Goal: Transaction & Acquisition: Purchase product/service

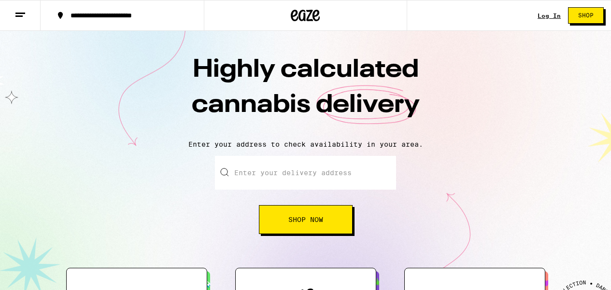
click at [546, 14] on link "Log In" at bounding box center [549, 16] width 23 height 6
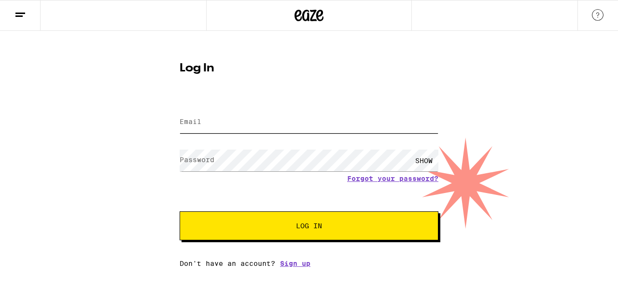
type input "[EMAIL_ADDRESS][DOMAIN_NAME]"
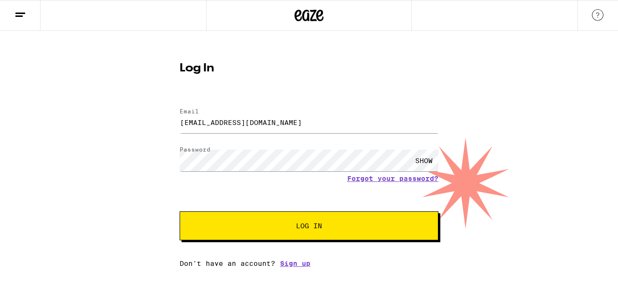
click at [290, 226] on span "Log In" at bounding box center [309, 226] width 181 height 7
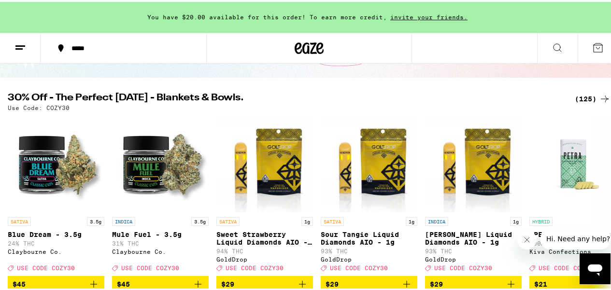
scroll to position [91, 0]
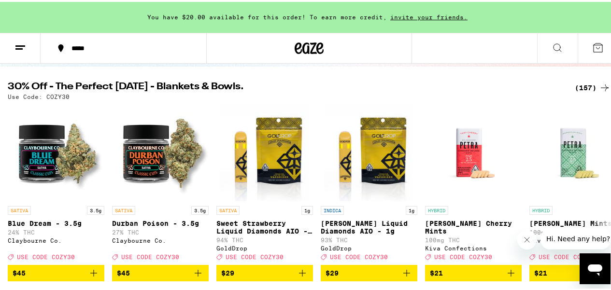
click at [578, 85] on div "(157)" at bounding box center [593, 86] width 36 height 12
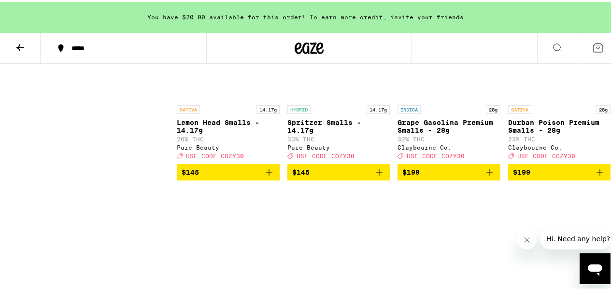
scroll to position [7185, 0]
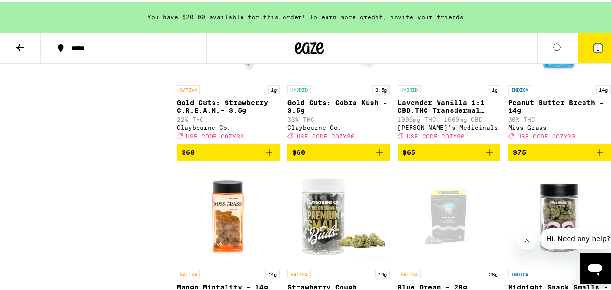
scroll to position [6838, 0]
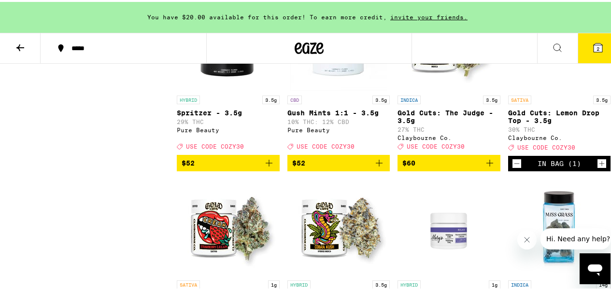
scroll to position [6637, 0]
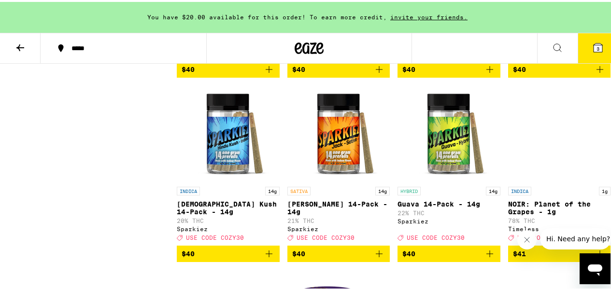
scroll to position [5647, 0]
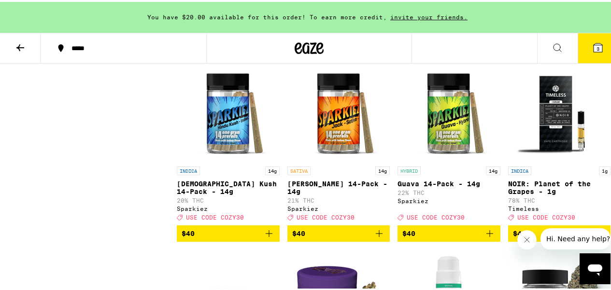
click at [423, 53] on span "$40" at bounding box center [448, 48] width 93 height 12
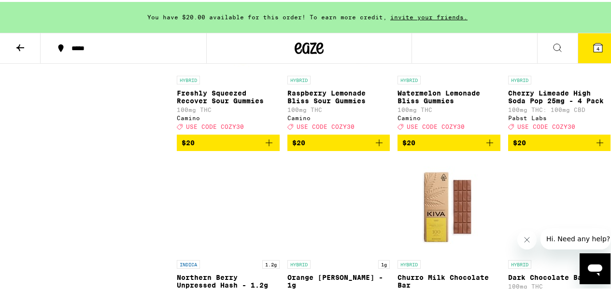
scroll to position [3530, 0]
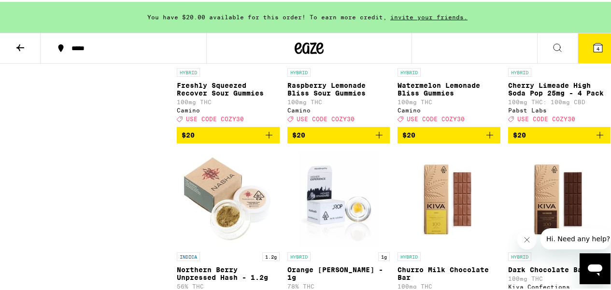
click at [315, 139] on span "$20" at bounding box center [338, 134] width 93 height 12
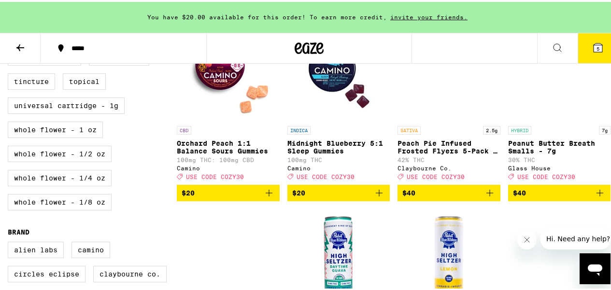
scroll to position [502, 0]
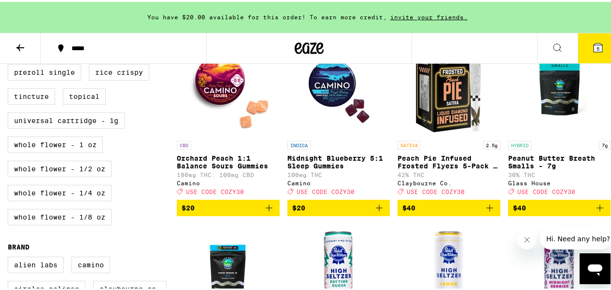
click at [240, 212] on span "$20" at bounding box center [228, 206] width 93 height 12
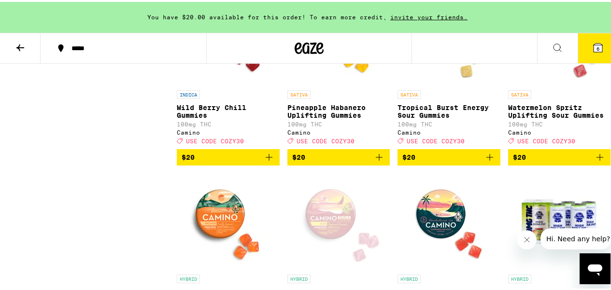
scroll to position [3325, 0]
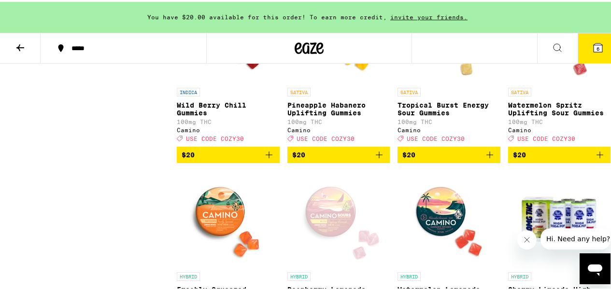
click at [339, 159] on span "$20" at bounding box center [338, 153] width 93 height 12
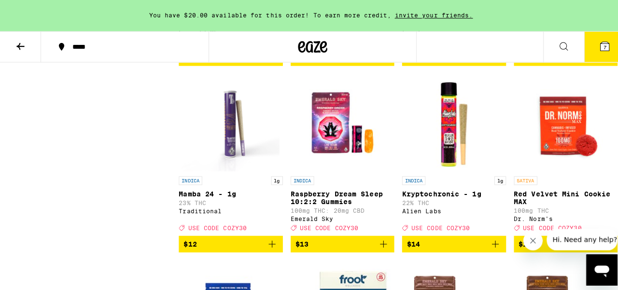
scroll to position [2302, 0]
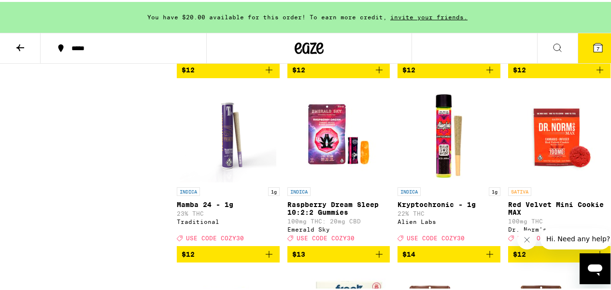
click at [590, 52] on button "7" at bounding box center [598, 46] width 41 height 30
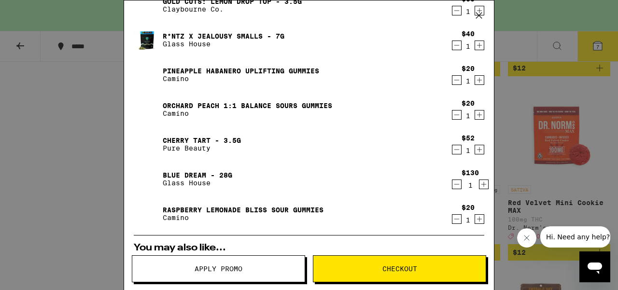
scroll to position [100, 0]
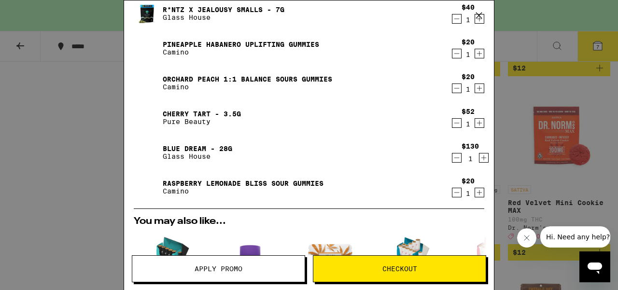
click at [453, 159] on icon "Decrement" at bounding box center [457, 158] width 9 height 12
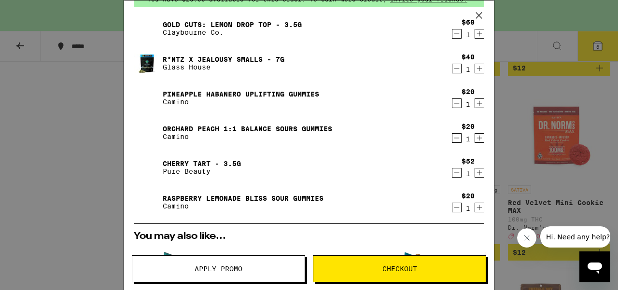
scroll to position [36, 0]
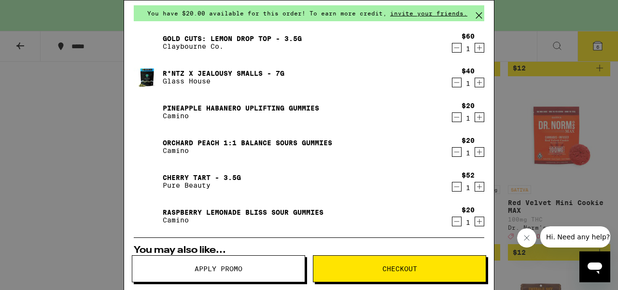
click at [455, 48] on icon "Decrement" at bounding box center [457, 48] width 5 height 0
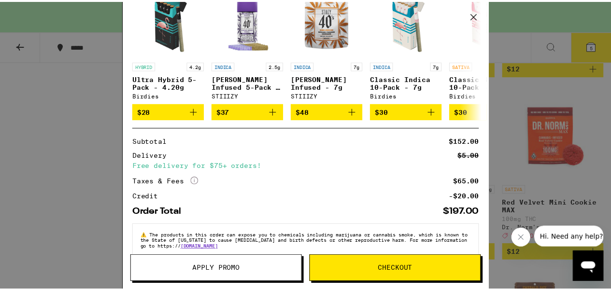
scroll to position [298, 0]
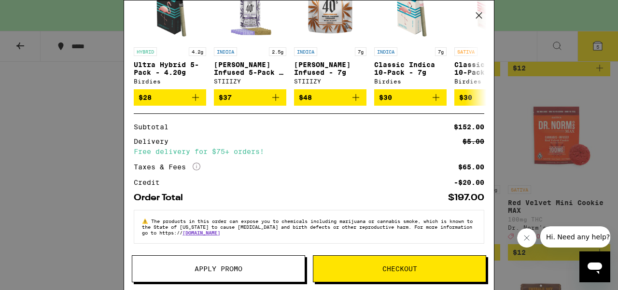
click at [528, 170] on div "Your Cart You have $20.00 available for this order! To earn more credit, invite…" at bounding box center [309, 145] width 618 height 290
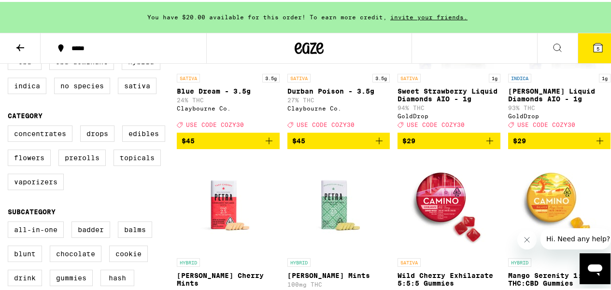
scroll to position [201, 0]
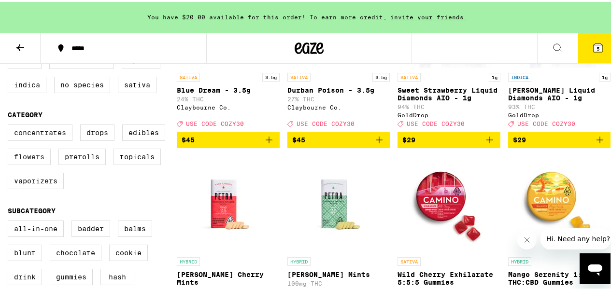
click at [31, 163] on label "Flowers" at bounding box center [29, 155] width 43 height 16
click at [10, 125] on input "Flowers" at bounding box center [10, 124] width 0 height 0
checkbox input "true"
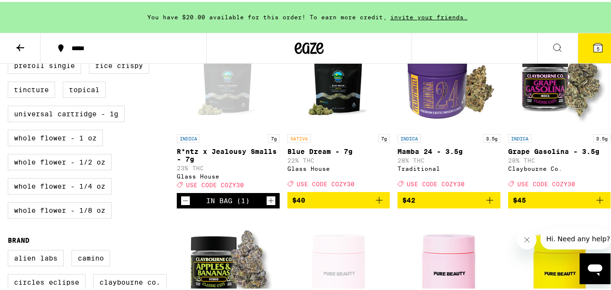
scroll to position [513, 0]
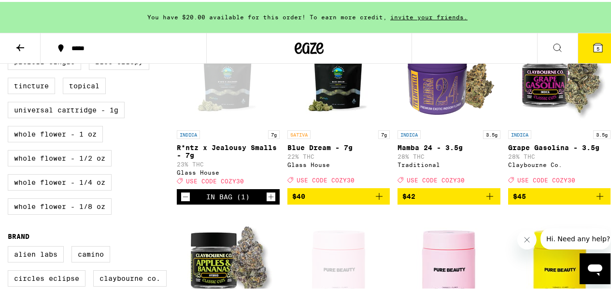
click at [318, 200] on span "$40" at bounding box center [338, 195] width 93 height 12
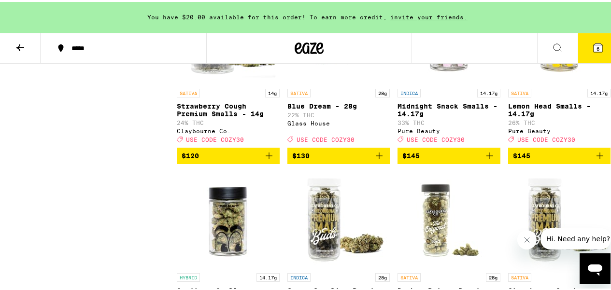
scroll to position [1282, 0]
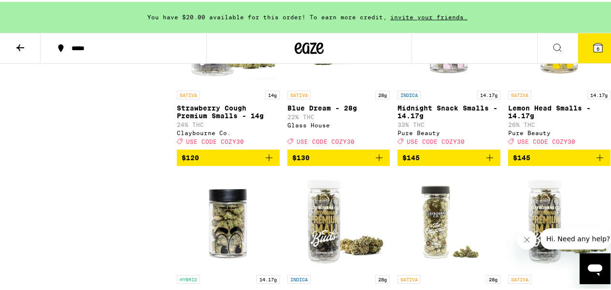
click at [446, 162] on span "$145" at bounding box center [448, 156] width 93 height 12
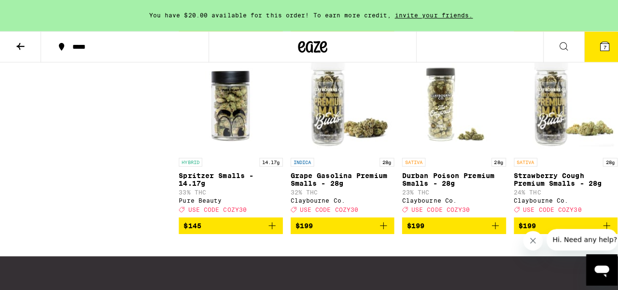
scroll to position [1401, 0]
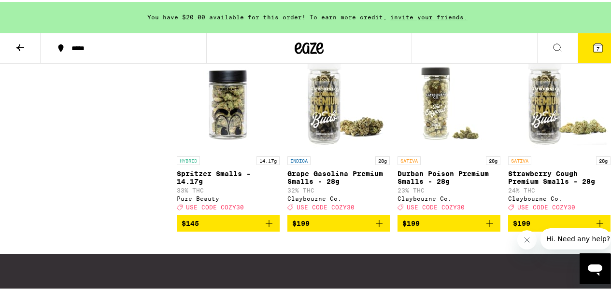
click at [254, 228] on span "$145" at bounding box center [228, 222] width 93 height 12
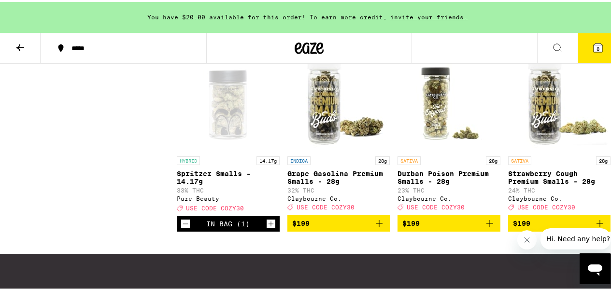
click at [594, 46] on icon at bounding box center [598, 46] width 9 height 9
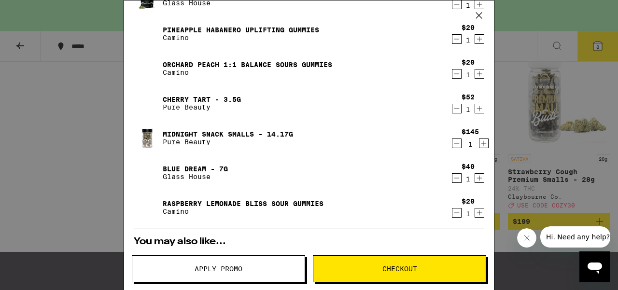
scroll to position [117, 0]
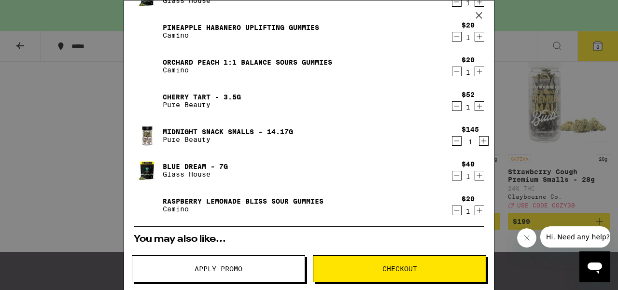
click at [453, 143] on icon "Decrement" at bounding box center [457, 141] width 9 height 12
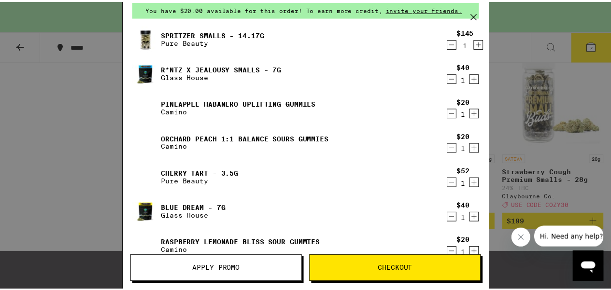
scroll to position [36, 0]
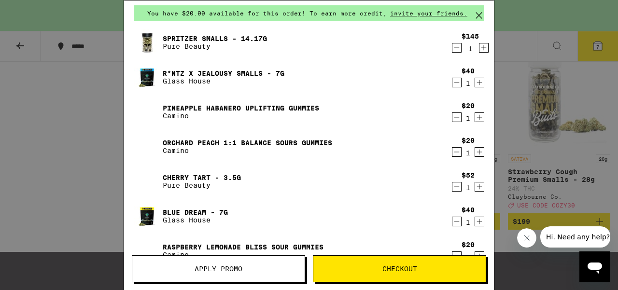
click at [58, 183] on div "Your Cart You have $20.00 available for this order! To earn more credit, invite…" at bounding box center [309, 145] width 618 height 290
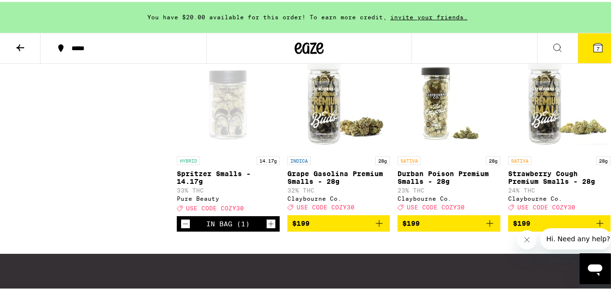
click at [584, 47] on button "7" at bounding box center [598, 46] width 41 height 30
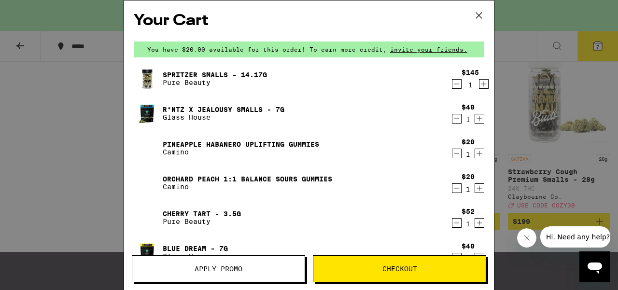
click at [232, 274] on button "Apply Promo" at bounding box center [218, 269] width 173 height 27
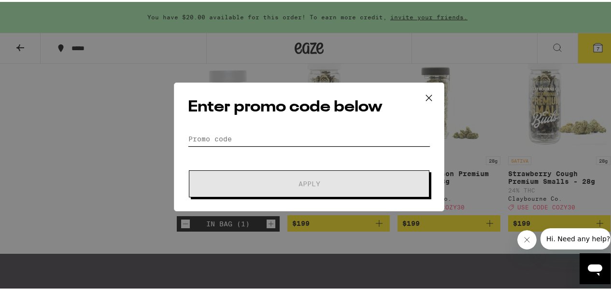
click at [260, 138] on input "Promo Code" at bounding box center [309, 137] width 242 height 14
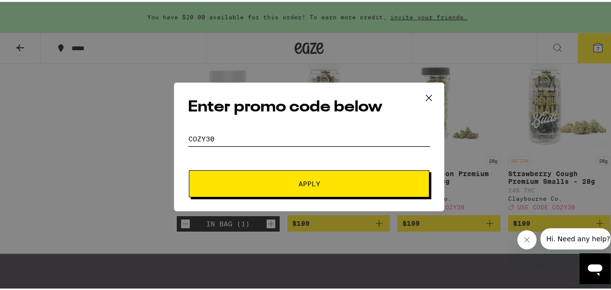
type input "cozy30"
click at [299, 179] on span "Apply" at bounding box center [310, 182] width 22 height 7
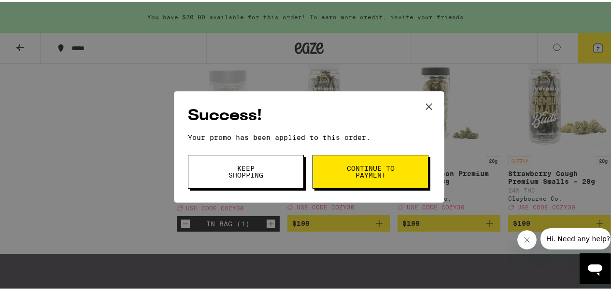
click at [337, 172] on button "Continue to payment" at bounding box center [371, 170] width 116 height 34
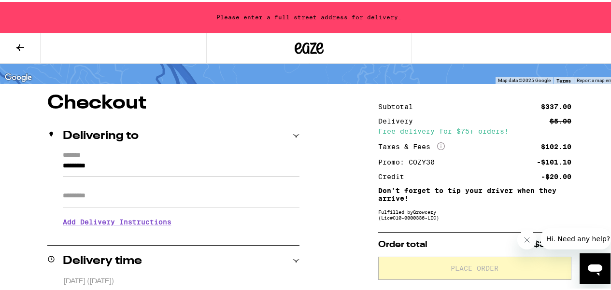
scroll to position [57, 0]
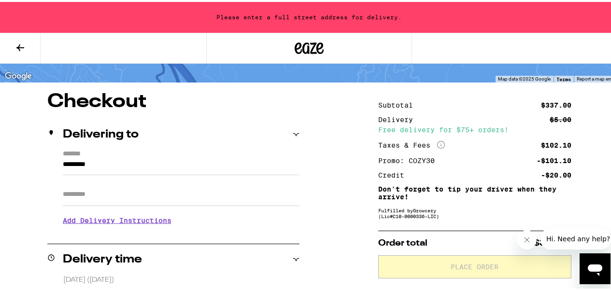
click at [18, 38] on button at bounding box center [20, 46] width 41 height 30
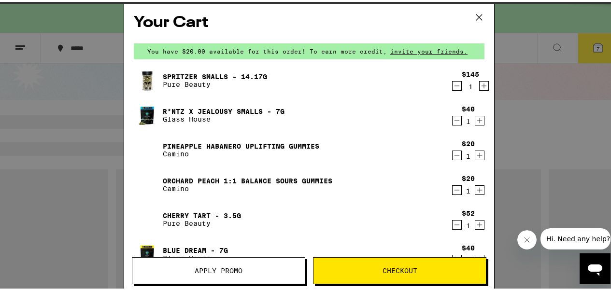
click at [82, 138] on div "Your Cart You have $20.00 available for this order! To earn more credit, invite…" at bounding box center [309, 145] width 618 height 290
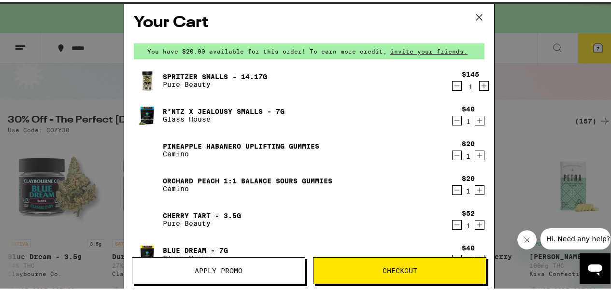
click at [480, 13] on icon at bounding box center [479, 15] width 14 height 14
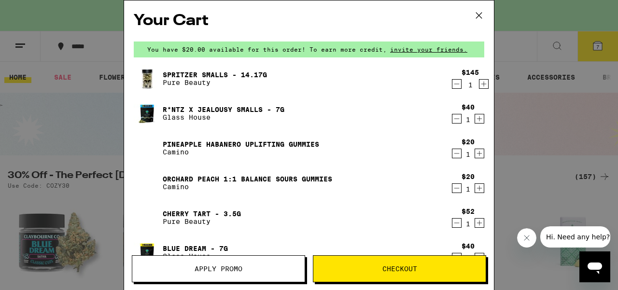
click at [478, 11] on icon at bounding box center [479, 15] width 14 height 14
click at [479, 14] on icon at bounding box center [479, 15] width 14 height 14
click at [522, 159] on div "Your Cart You have $20.00 available for this order! To earn more credit, invite…" at bounding box center [309, 145] width 618 height 290
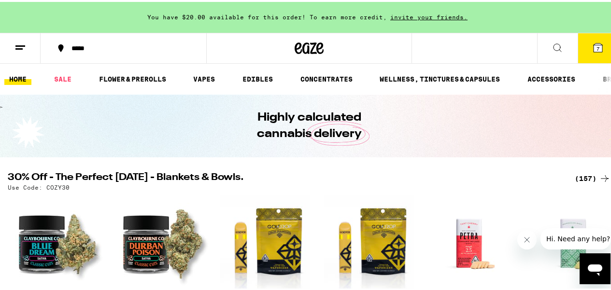
click at [578, 174] on div "(157)" at bounding box center [593, 177] width 36 height 12
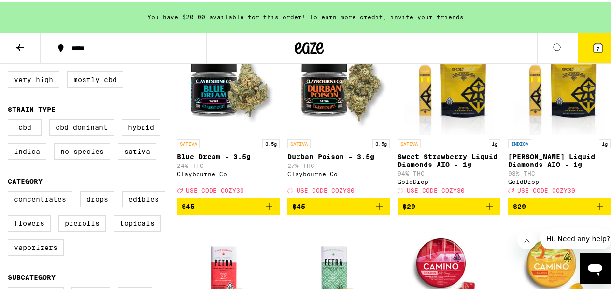
scroll to position [135, 0]
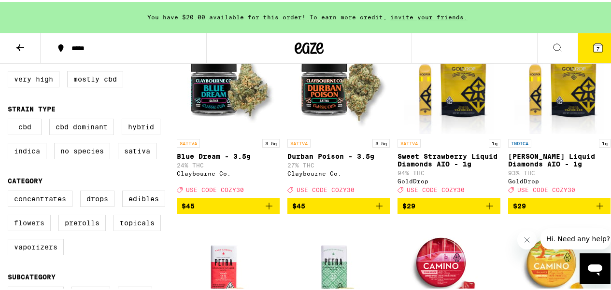
click at [42, 228] on label "Flowers" at bounding box center [29, 221] width 43 height 16
click at [10, 191] on input "Flowers" at bounding box center [10, 190] width 0 height 0
checkbox input "true"
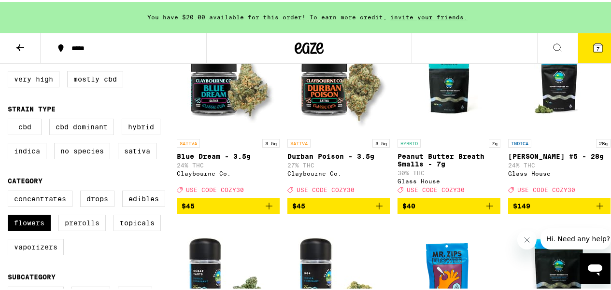
click at [76, 226] on label "Prerolls" at bounding box center [81, 221] width 47 height 16
click at [10, 191] on input "Prerolls" at bounding box center [10, 190] width 0 height 0
checkbox input "true"
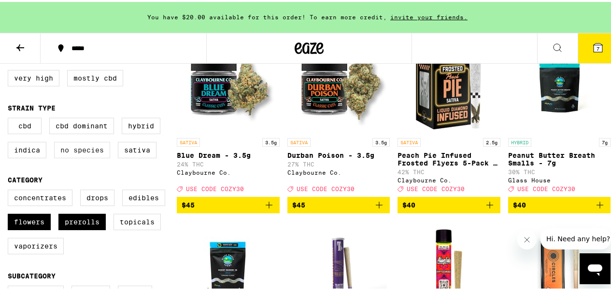
scroll to position [138, 0]
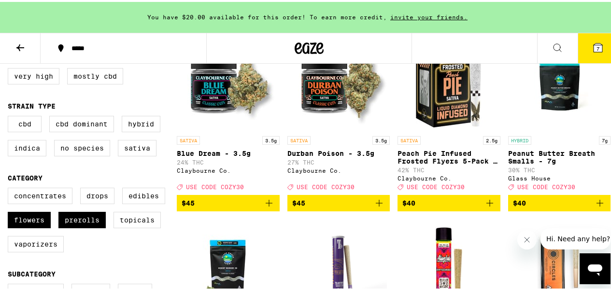
click at [213, 205] on span "$45" at bounding box center [228, 202] width 93 height 12
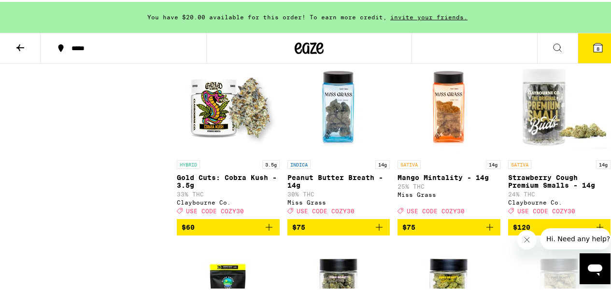
scroll to position [1968, 0]
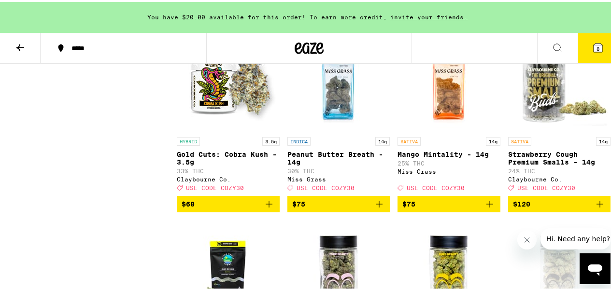
click at [235, 208] on span "$60" at bounding box center [228, 203] width 93 height 12
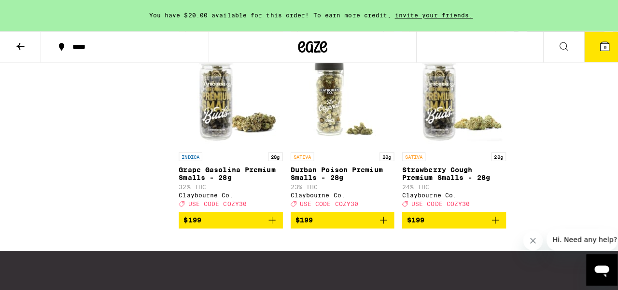
scroll to position [2319, 0]
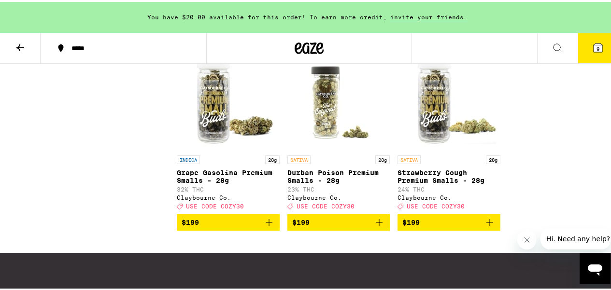
click at [343, 42] on span "$145" at bounding box center [338, 36] width 93 height 12
click at [591, 52] on button "10" at bounding box center [598, 46] width 41 height 30
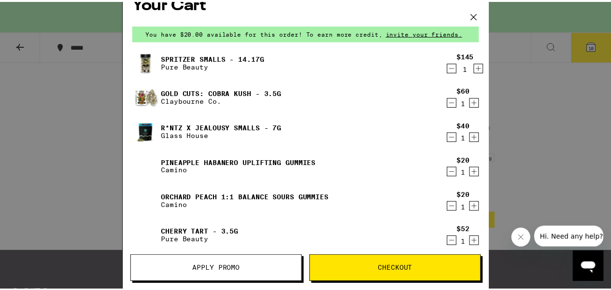
scroll to position [18, 0]
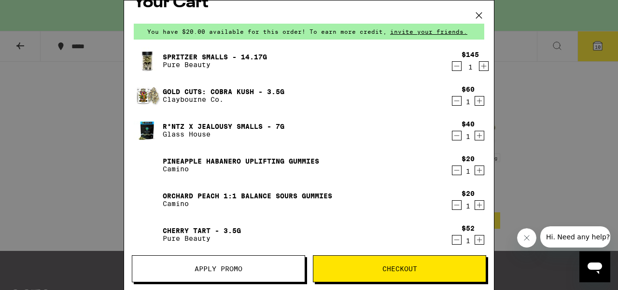
click at [547, 187] on div "Your Cart You have $20.00 available for this order! To earn more credit, invite…" at bounding box center [309, 145] width 618 height 290
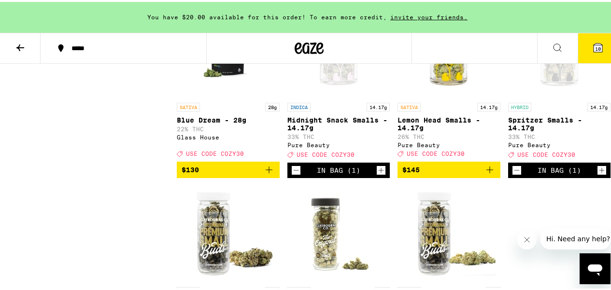
scroll to position [2175, 0]
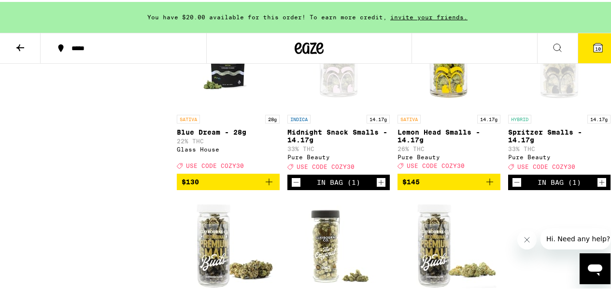
click at [513, 186] on icon "Decrement" at bounding box center [517, 181] width 9 height 12
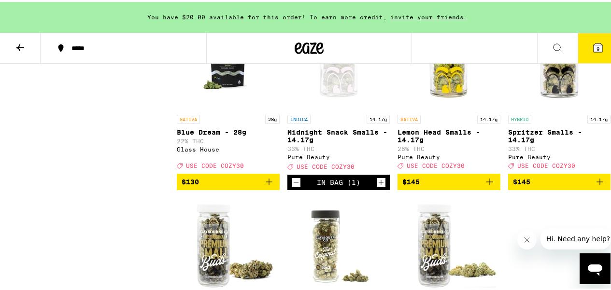
click at [292, 186] on icon "Decrement" at bounding box center [296, 181] width 9 height 12
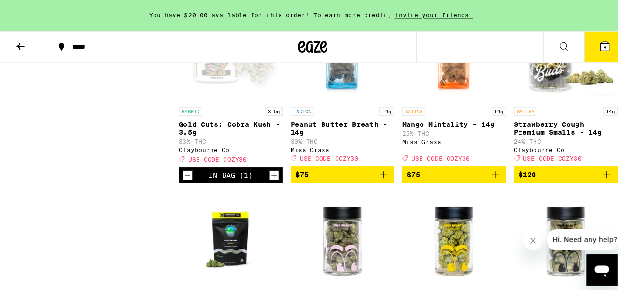
scroll to position [1986, 0]
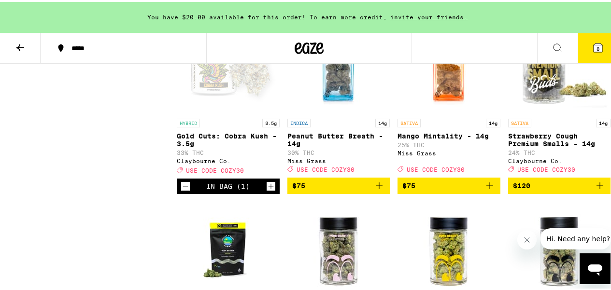
click at [596, 47] on icon at bounding box center [598, 46] width 12 height 12
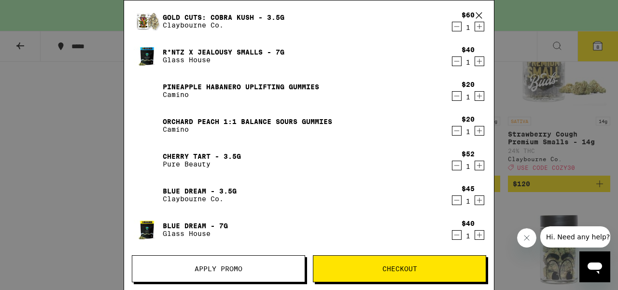
scroll to position [34, 0]
